Goal: Task Accomplishment & Management: Use online tool/utility

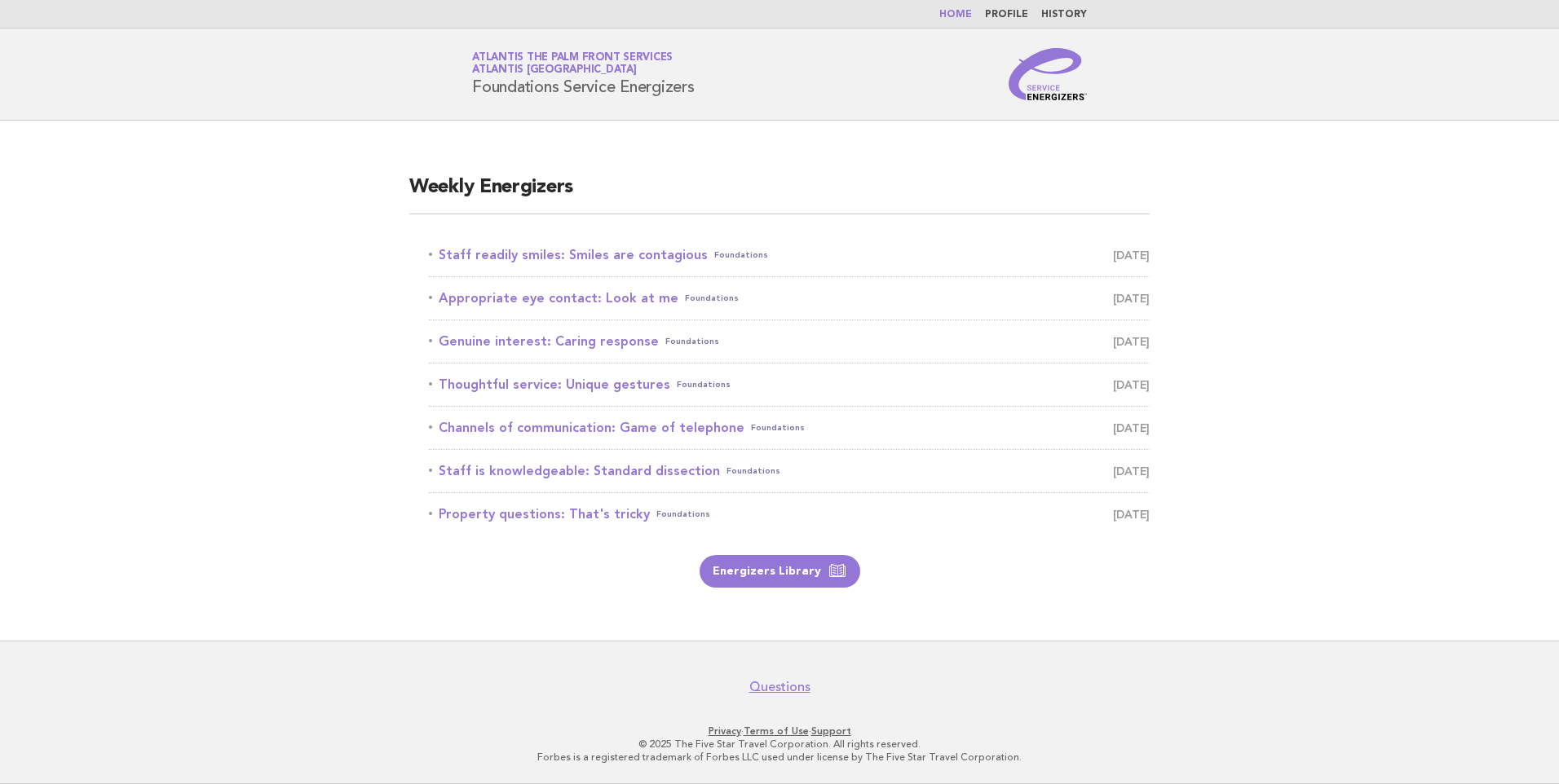
click at [1180, 669] on nav "Questions" at bounding box center [779, 677] width 1559 height 34
click at [590, 249] on link "Staff readily smiles: Smiles are contagious Foundations [DATE]" at bounding box center [789, 254] width 721 height 22
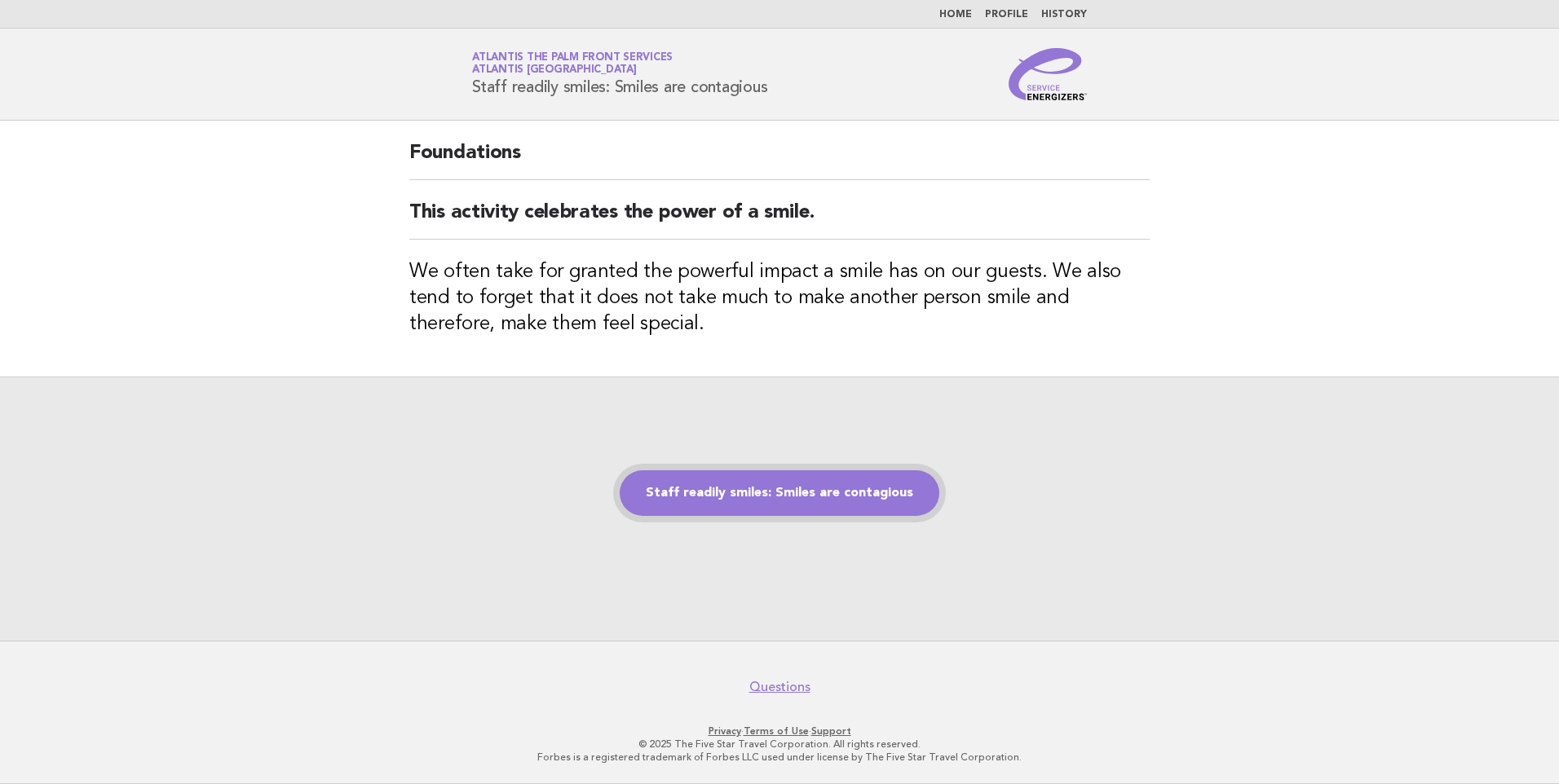
click at [722, 488] on link "Staff readily smiles: Smiles are contagious" at bounding box center [779, 492] width 320 height 46
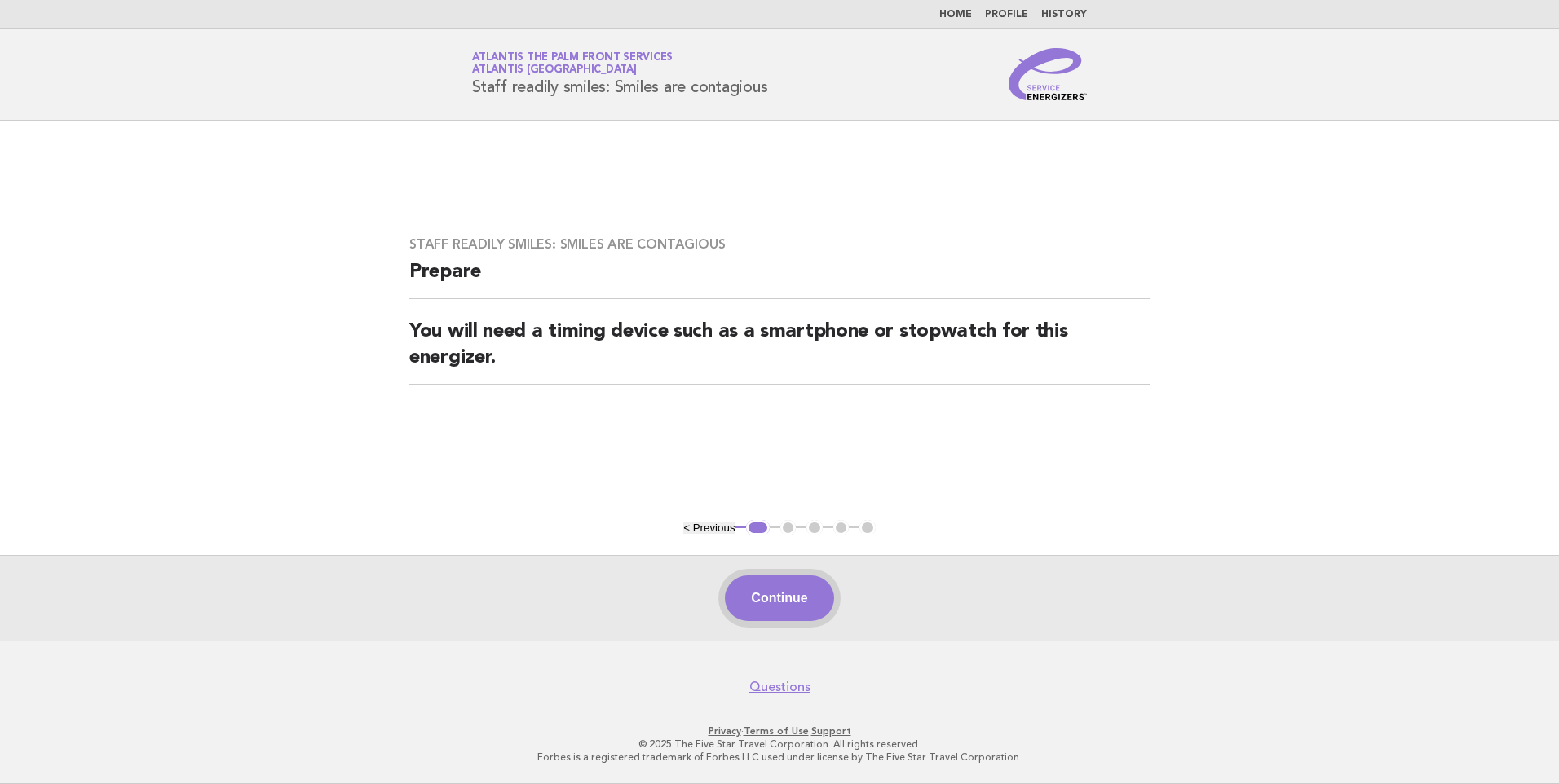
drag, startPoint x: 807, startPoint y: 590, endPoint x: 798, endPoint y: 584, distance: 10.8
click at [807, 588] on button "Continue" at bounding box center [778, 598] width 108 height 46
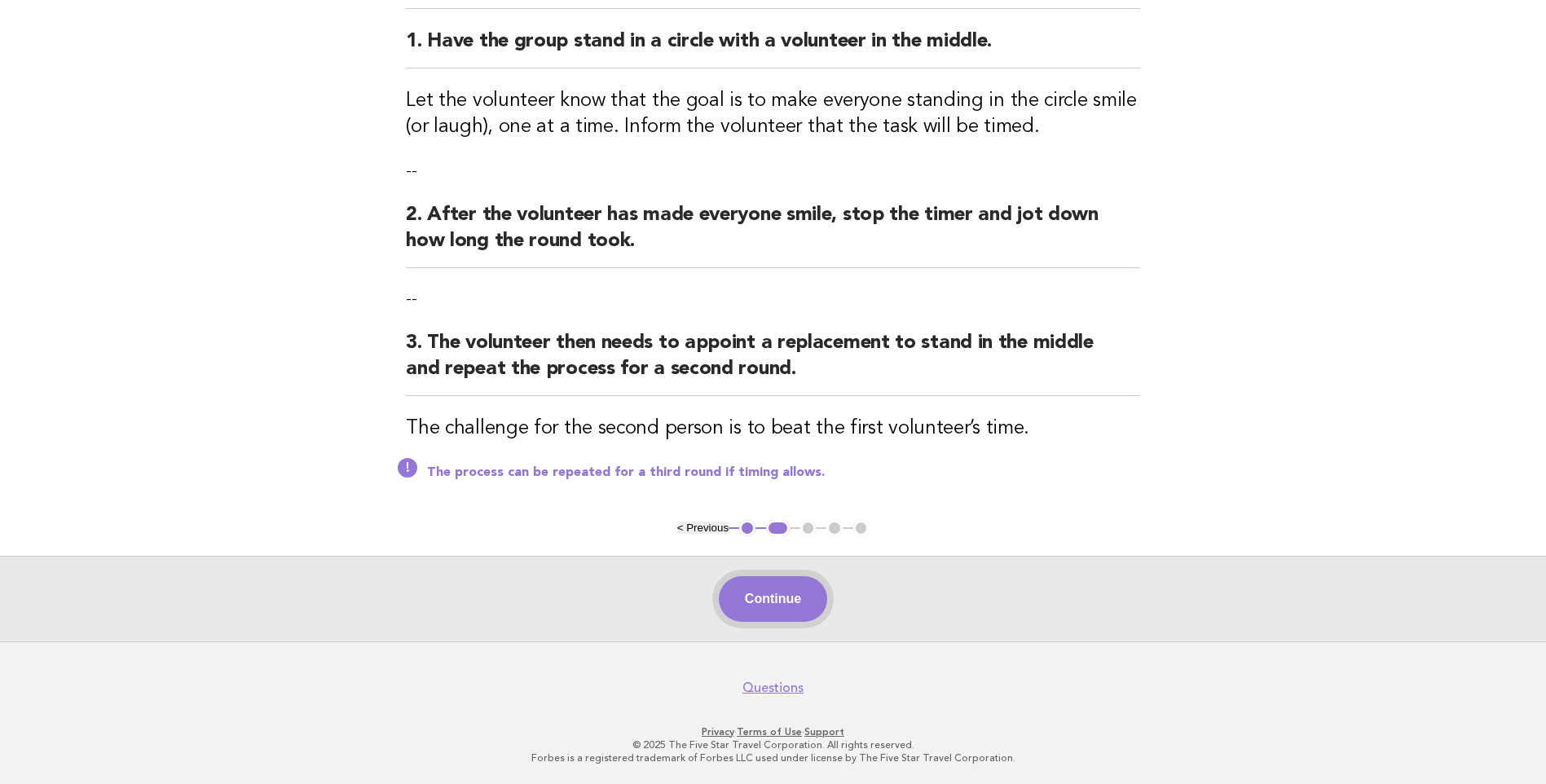
click at [798, 612] on button "Continue" at bounding box center [773, 599] width 108 height 46
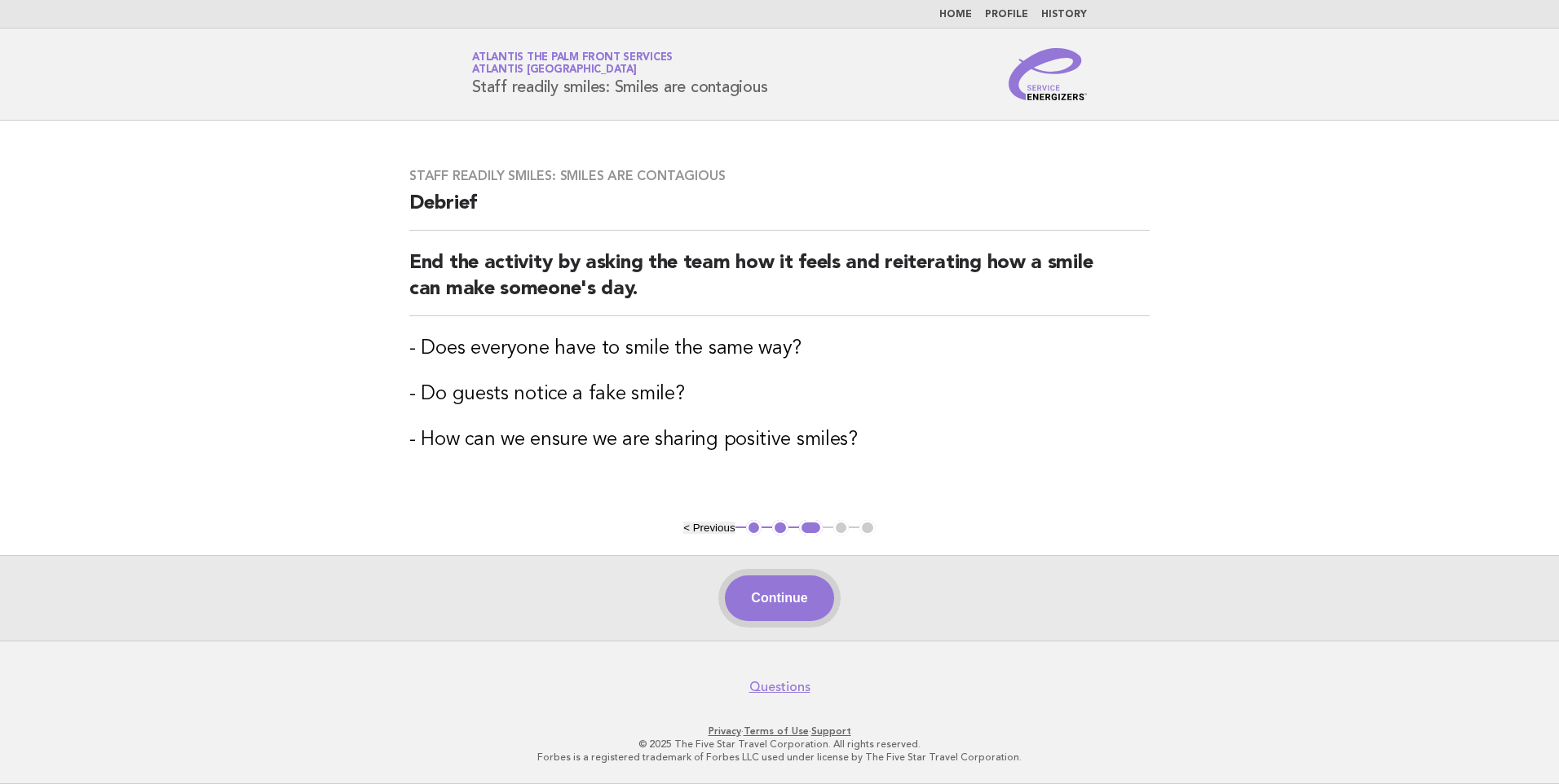
click at [780, 606] on button "Continue" at bounding box center [778, 598] width 108 height 46
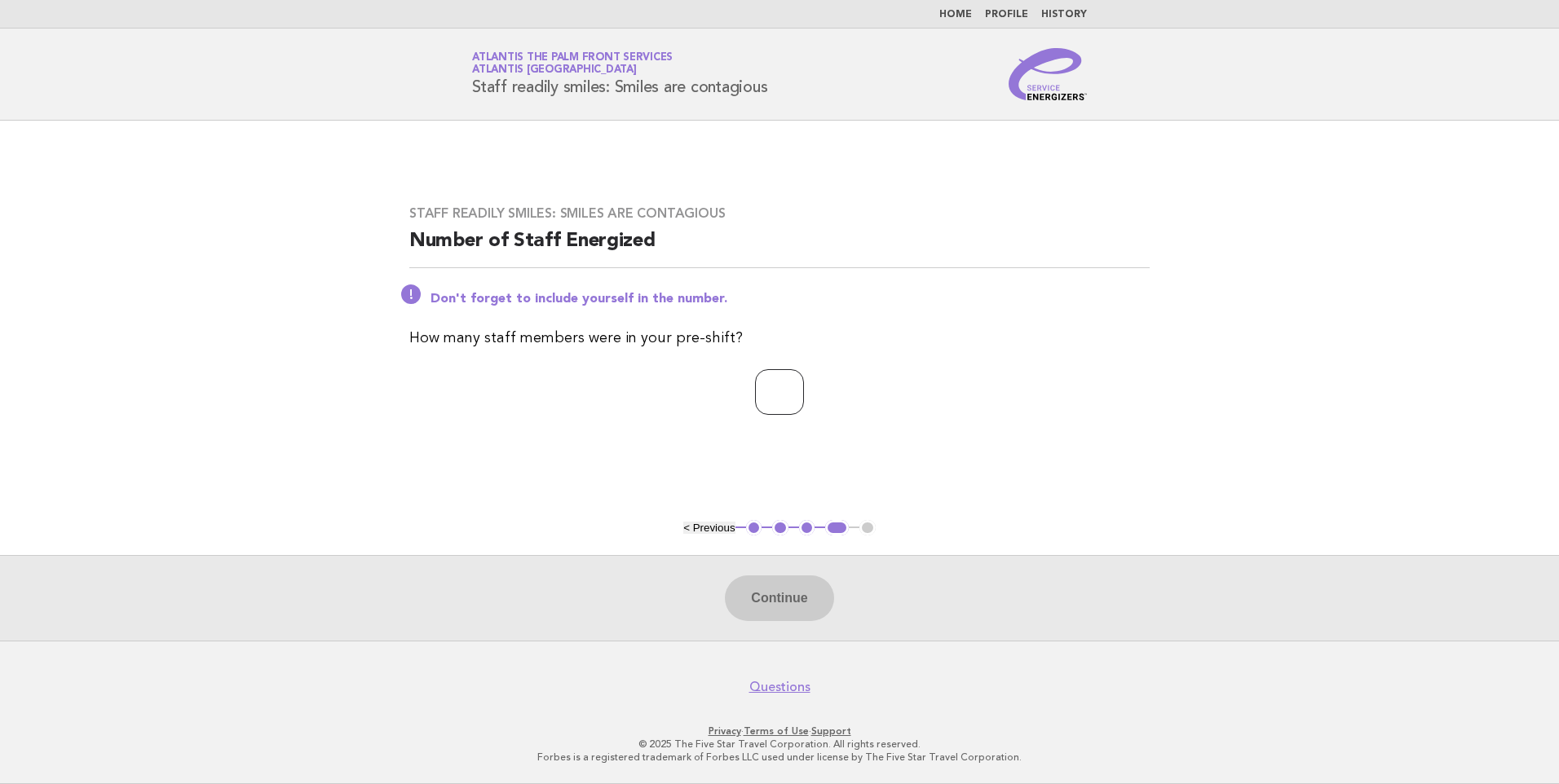
click at [767, 407] on input "number" at bounding box center [779, 391] width 49 height 46
type input "*"
click at [794, 594] on button "Continue" at bounding box center [778, 598] width 108 height 46
